Goal: Check status: Check status

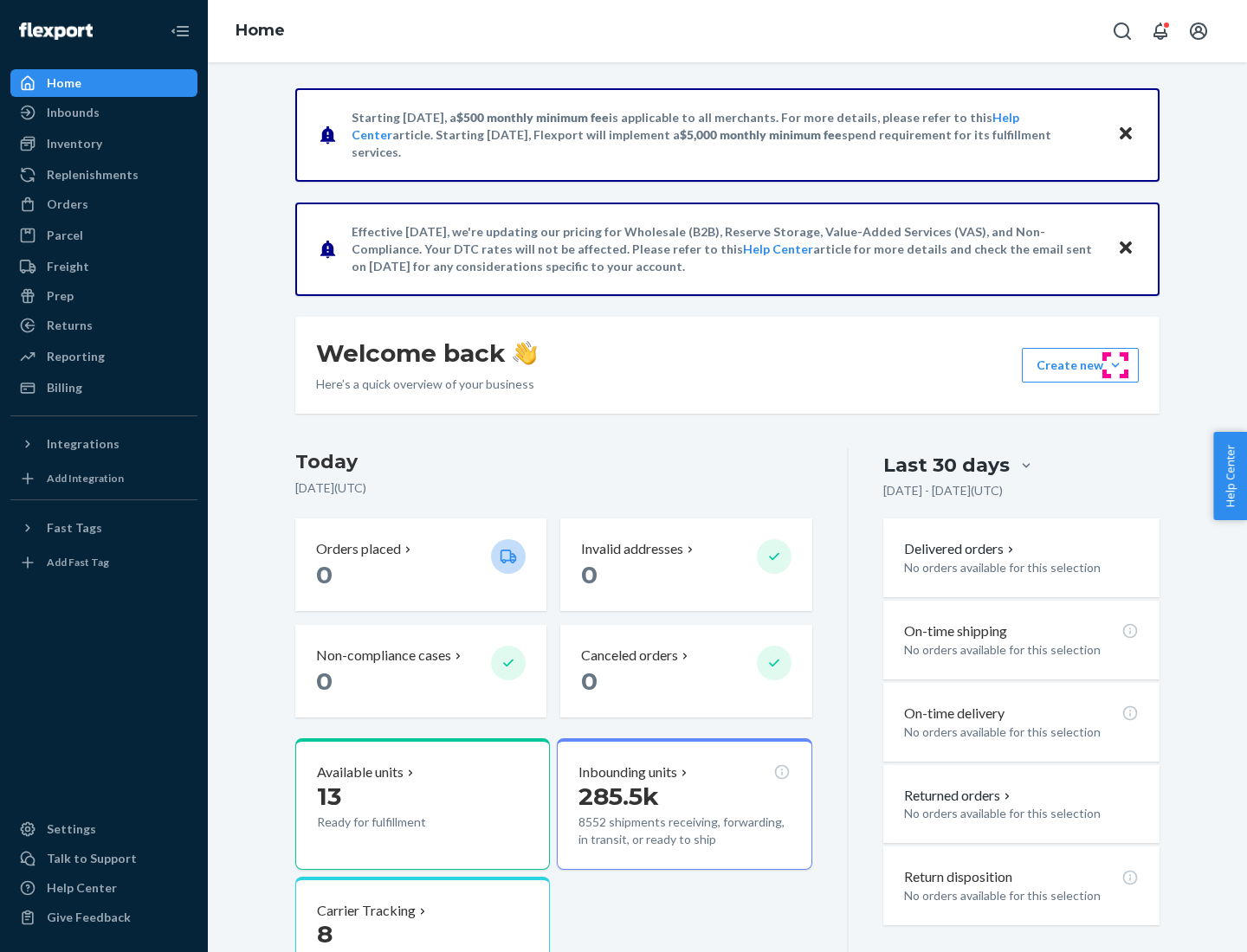
click at [1115, 365] on button "Create new Create new inbound Create new order Create new product" at bounding box center [1080, 365] width 117 height 34
click at [104, 236] on div "Parcel" at bounding box center [103, 236] width 184 height 25
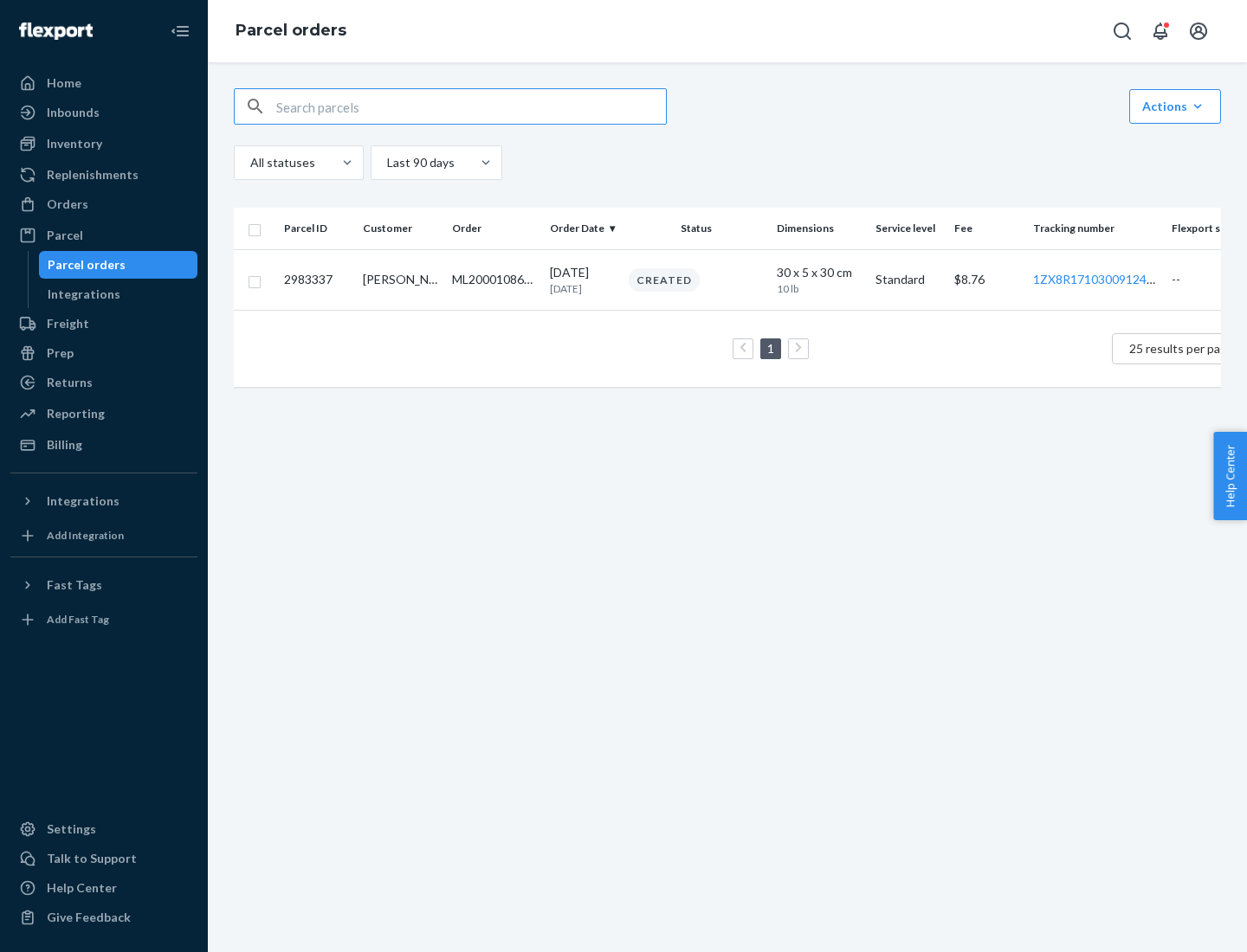
click at [118, 265] on div "Parcel orders" at bounding box center [86, 265] width 78 height 18
type input "2983337"
click at [740, 287] on div "Created" at bounding box center [696, 280] width 141 height 24
